Goal: Transaction & Acquisition: Purchase product/service

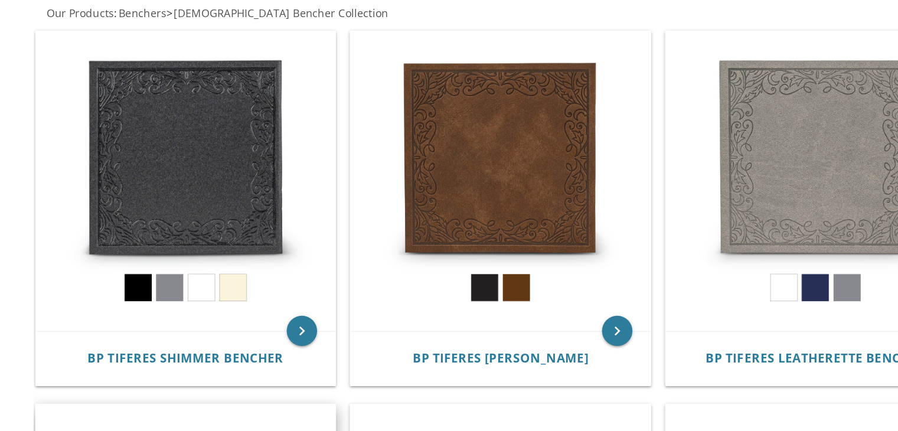
scroll to position [223, 0]
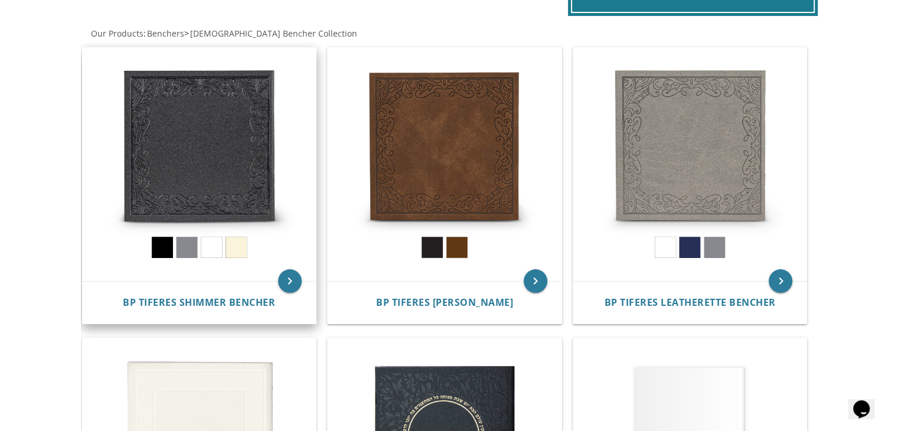
click at [248, 137] on img at bounding box center [200, 165] width 234 height 234
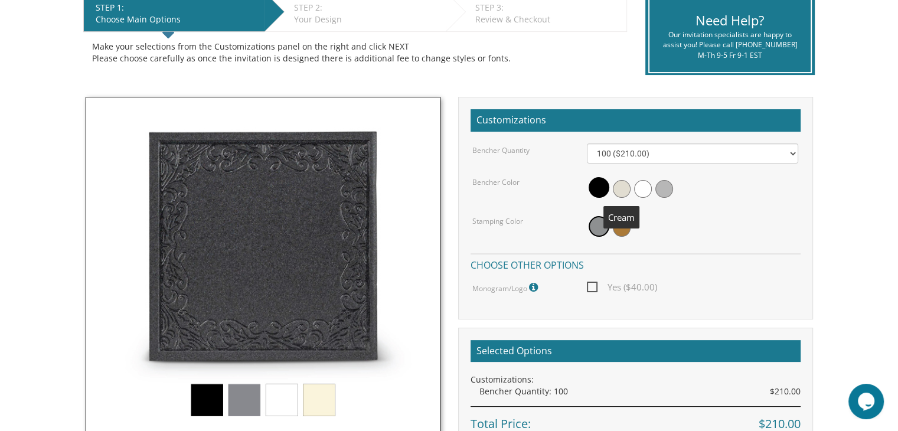
click at [614, 185] on span at bounding box center [622, 189] width 18 height 18
click at [645, 188] on span at bounding box center [643, 189] width 18 height 18
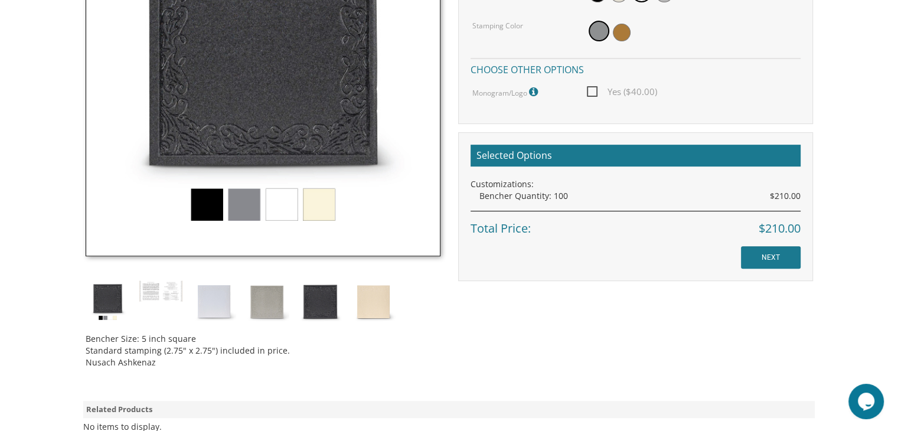
scroll to position [453, 0]
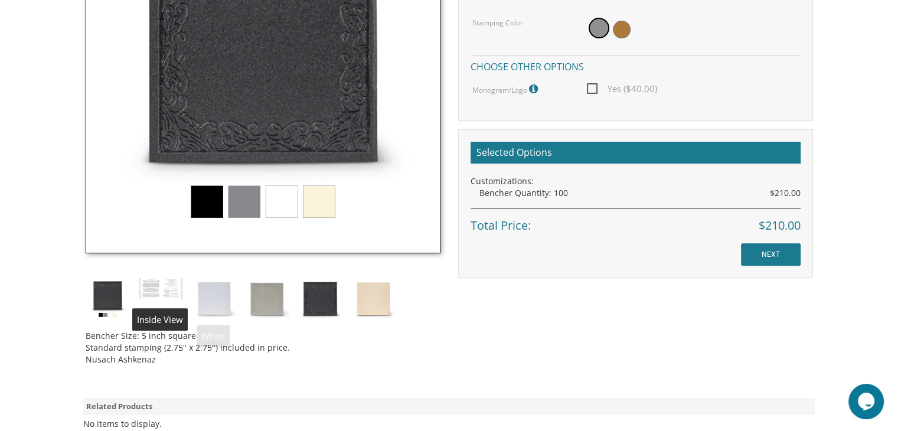
click at [227, 293] on img at bounding box center [214, 299] width 44 height 44
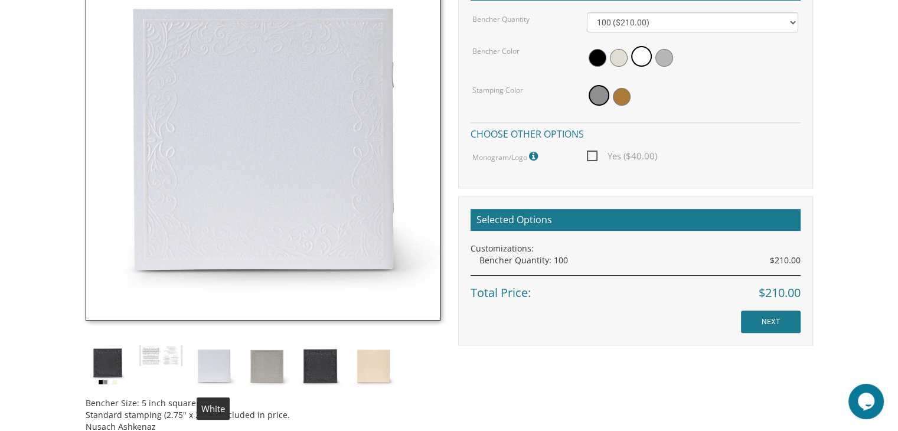
scroll to position [385, 0]
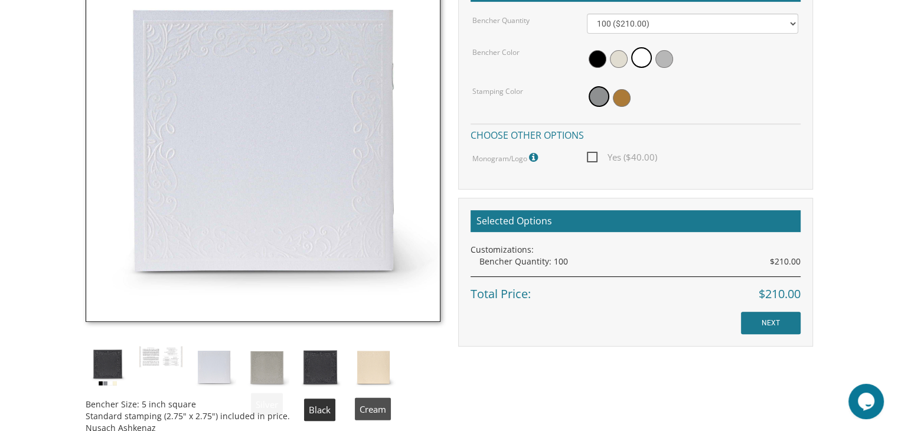
click at [373, 364] on img at bounding box center [373, 367] width 44 height 44
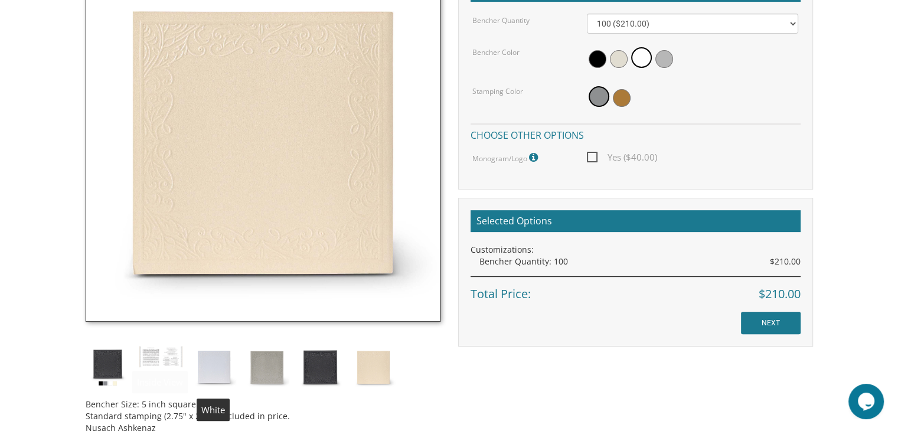
click at [218, 354] on img at bounding box center [214, 367] width 44 height 44
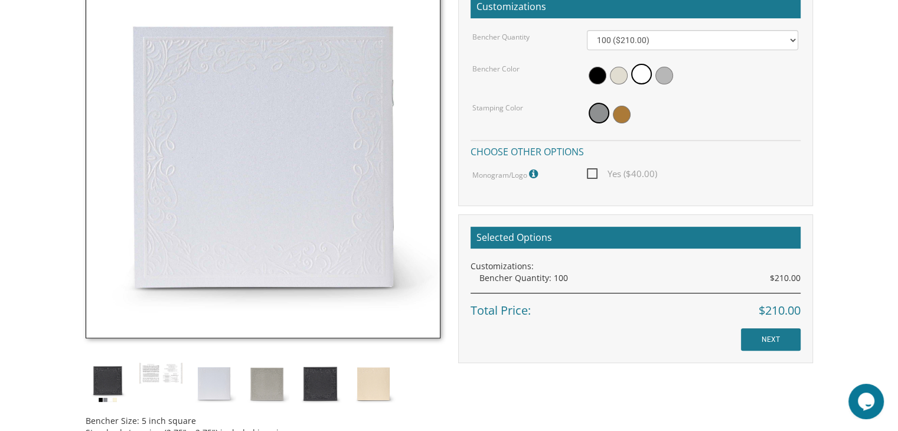
scroll to position [352, 0]
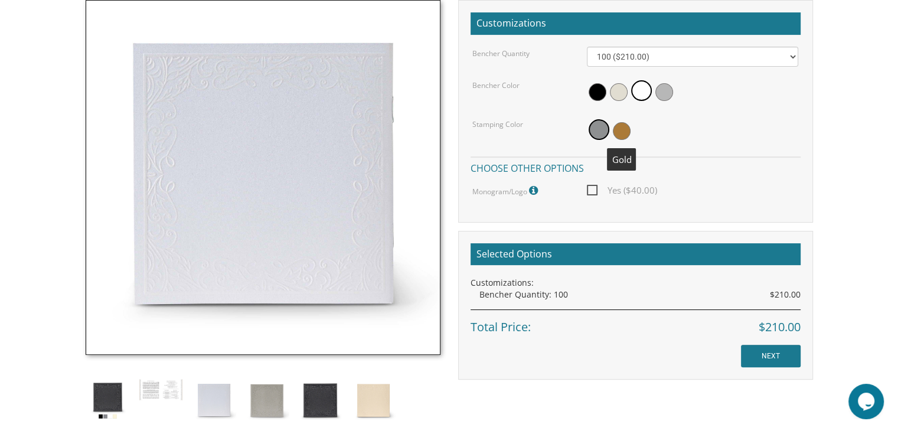
click at [622, 130] on span at bounding box center [622, 131] width 18 height 18
click at [605, 133] on span at bounding box center [598, 131] width 18 height 18
click at [699, 57] on select "100 ($210.00) 200 ($420.00) 300 ($630.00) 400 ($840.00) 500 ($1,050.00)" at bounding box center [692, 57] width 211 height 20
click at [871, 138] on body "My Cart {{shoppingcart.totalQuantityDisplay}} Total: {{shoppingcart.subtotal}} …" at bounding box center [449, 218] width 898 height 1141
click at [766, 361] on input "NEXT" at bounding box center [771, 356] width 60 height 22
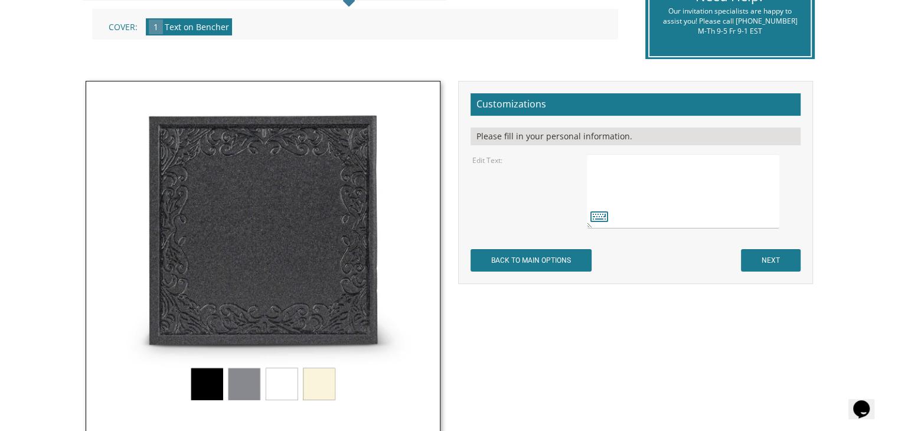
scroll to position [233, 0]
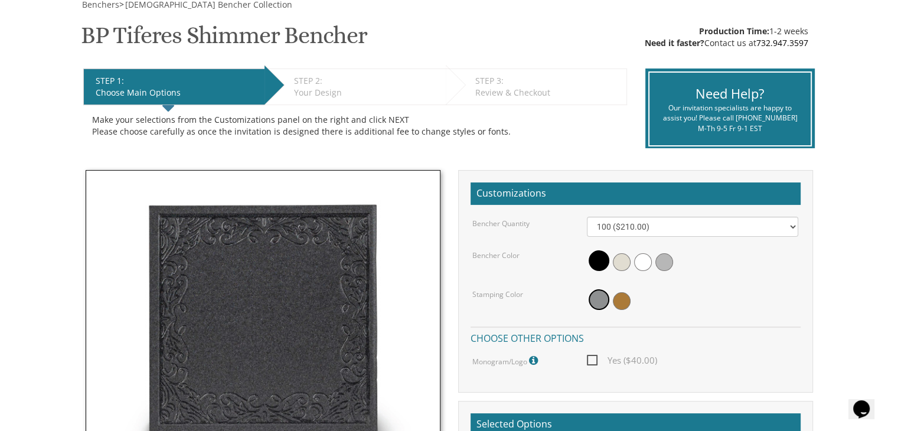
scroll to position [180, 0]
